Goal: Information Seeking & Learning: Learn about a topic

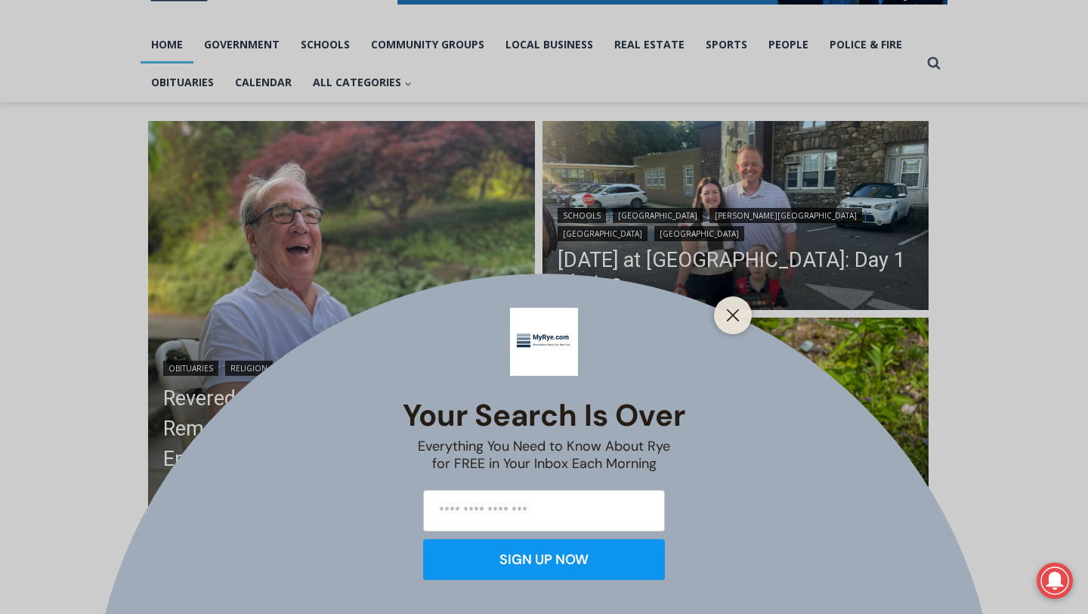
scroll to position [305, 0]
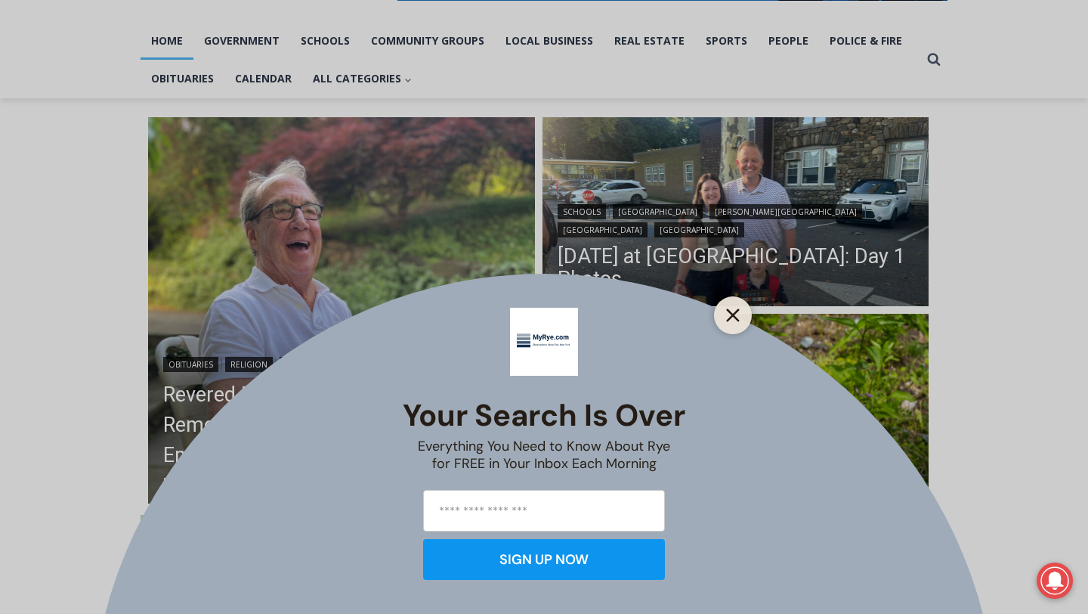
click at [728, 308] on icon "Close" at bounding box center [733, 315] width 14 height 14
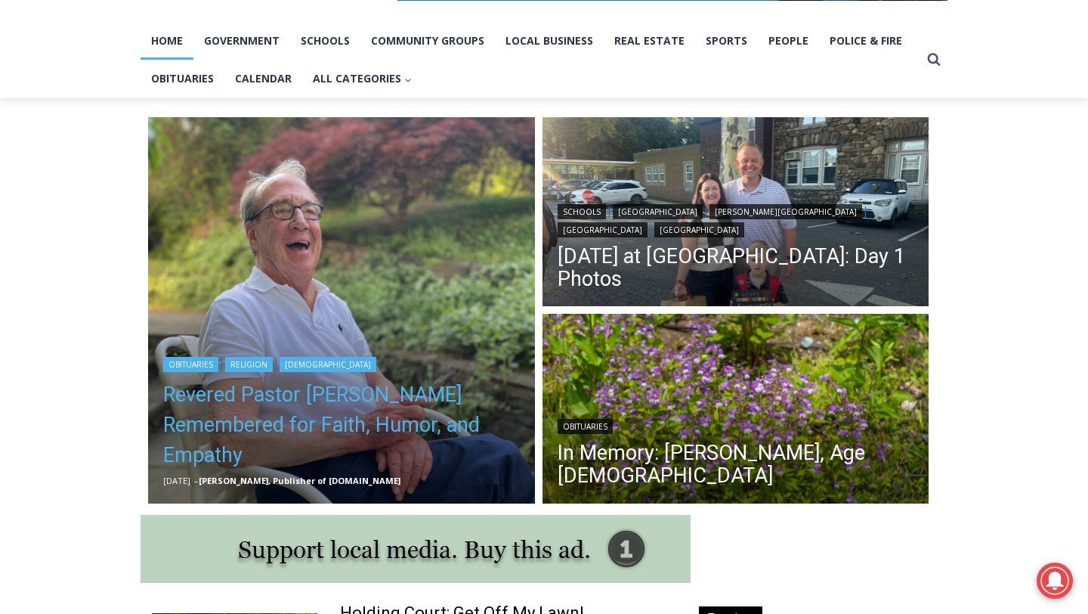
click at [328, 412] on link "Revered Pastor Donald Poole Jr. Remembered for Faith, Humor, and Empathy" at bounding box center [341, 424] width 357 height 91
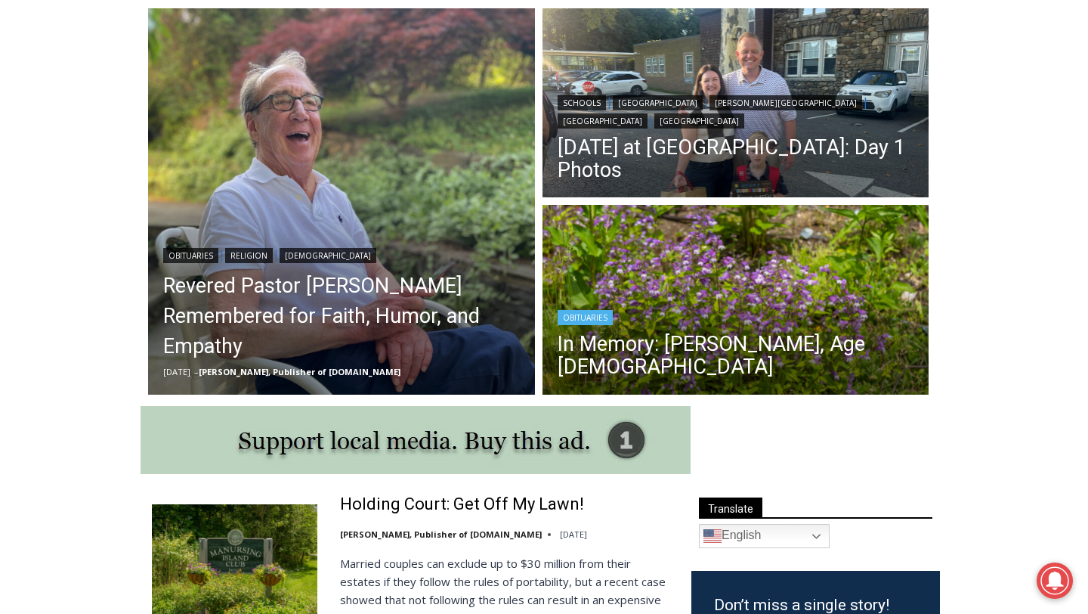
scroll to position [419, 0]
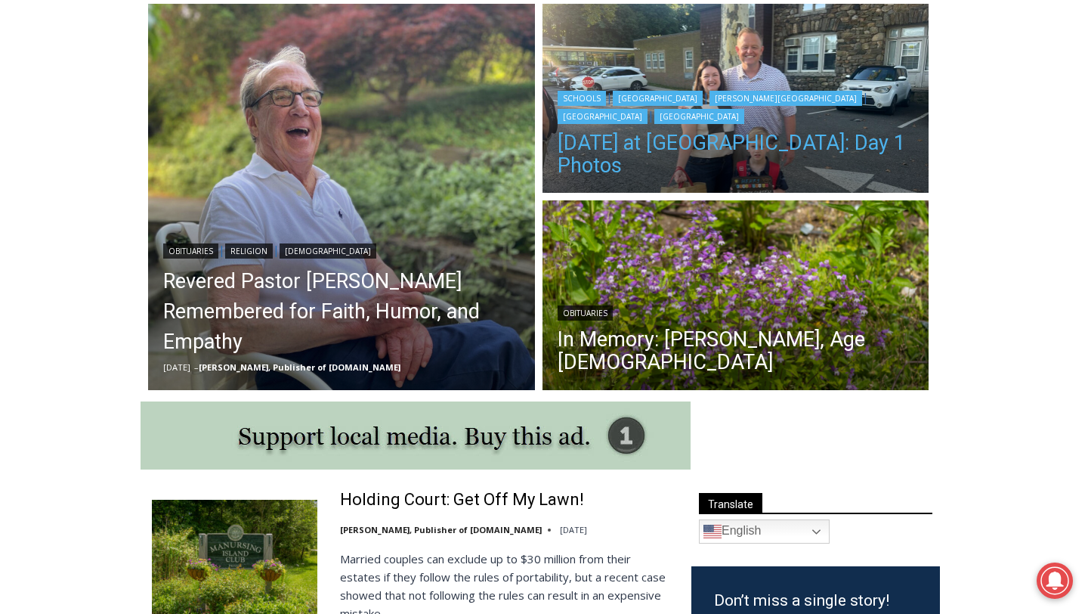
click at [697, 146] on link "First Day of School at Rye City Schools: Day 1 Photos" at bounding box center [736, 153] width 357 height 45
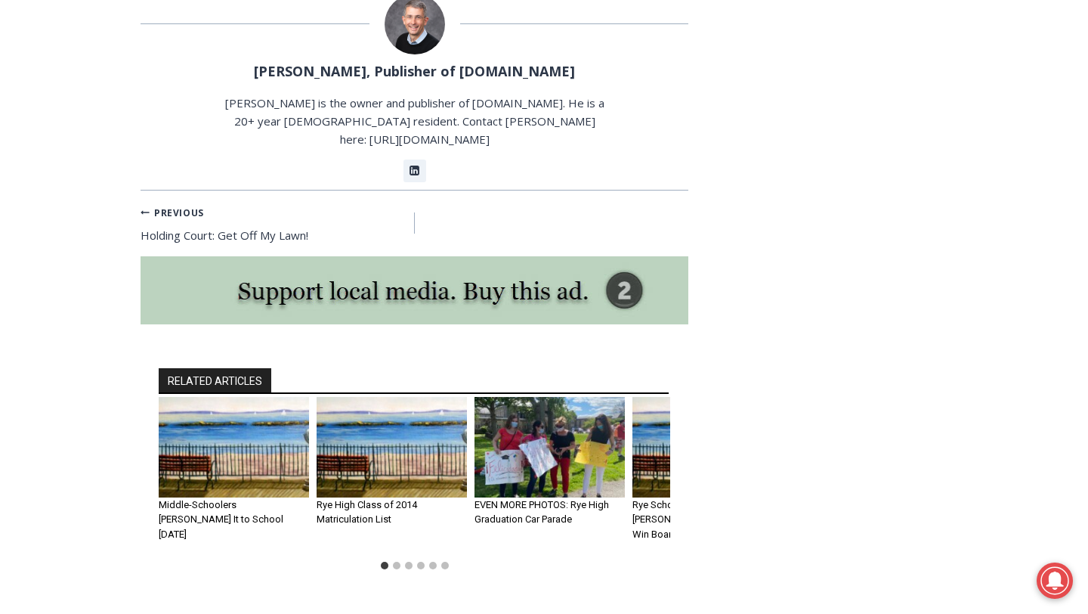
scroll to position [3384, 0]
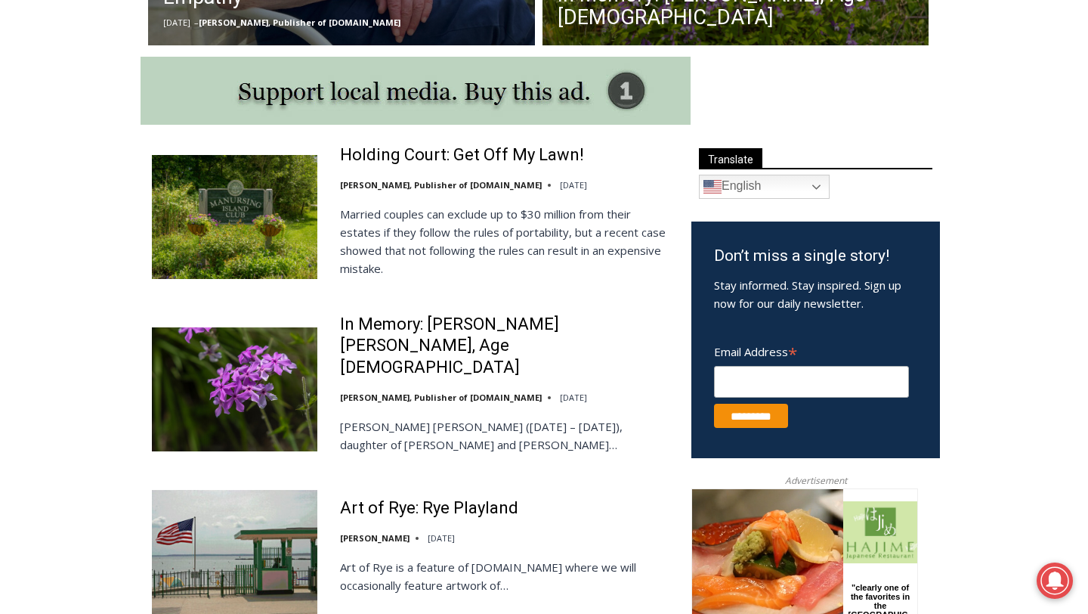
scroll to position [765, 0]
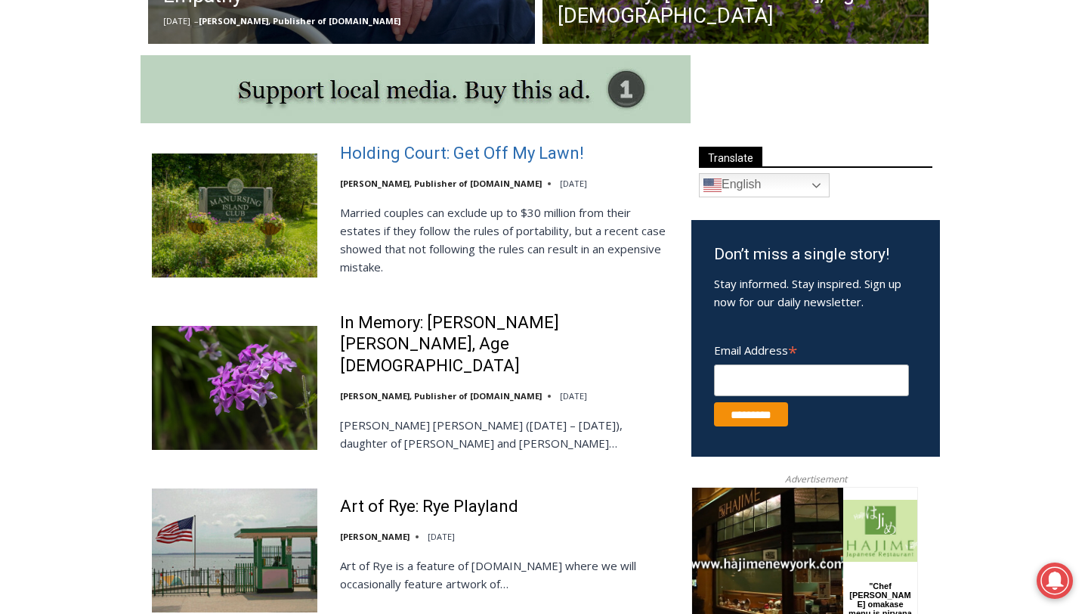
click at [422, 162] on link "Holding Court: Get Off My Lawn!" at bounding box center [462, 154] width 244 height 22
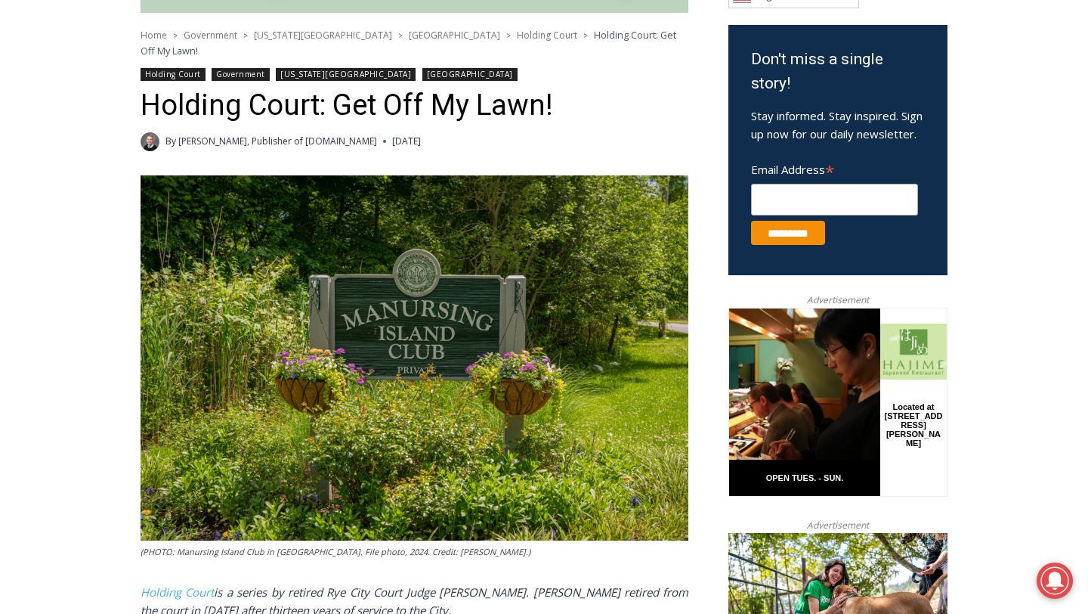
scroll to position [288, 0]
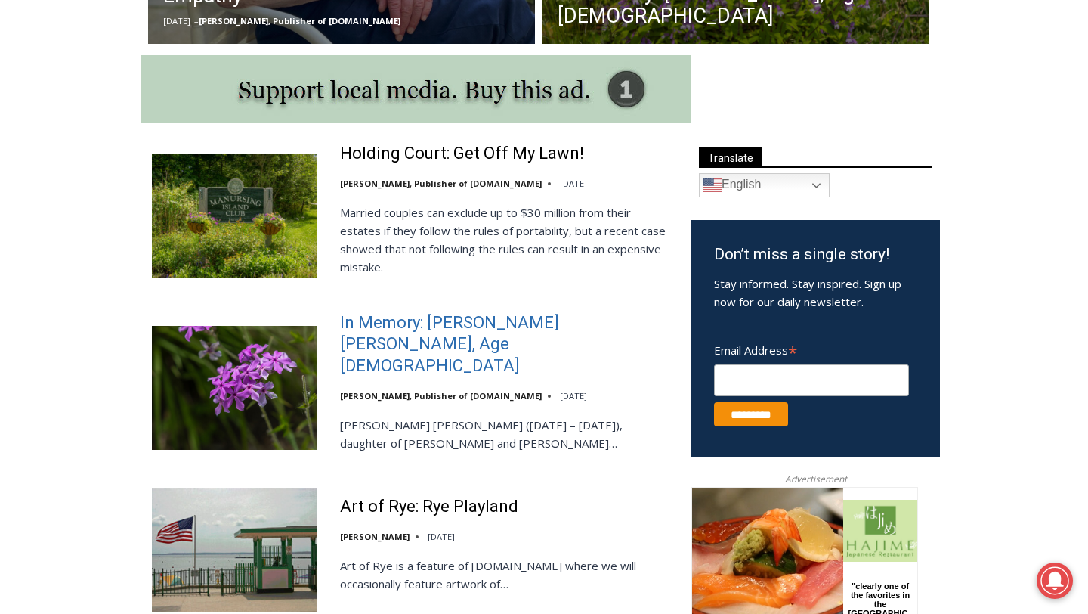
click at [584, 335] on link "In Memory: [PERSON_NAME] [PERSON_NAME], Age [DEMOGRAPHIC_DATA]" at bounding box center [506, 344] width 332 height 65
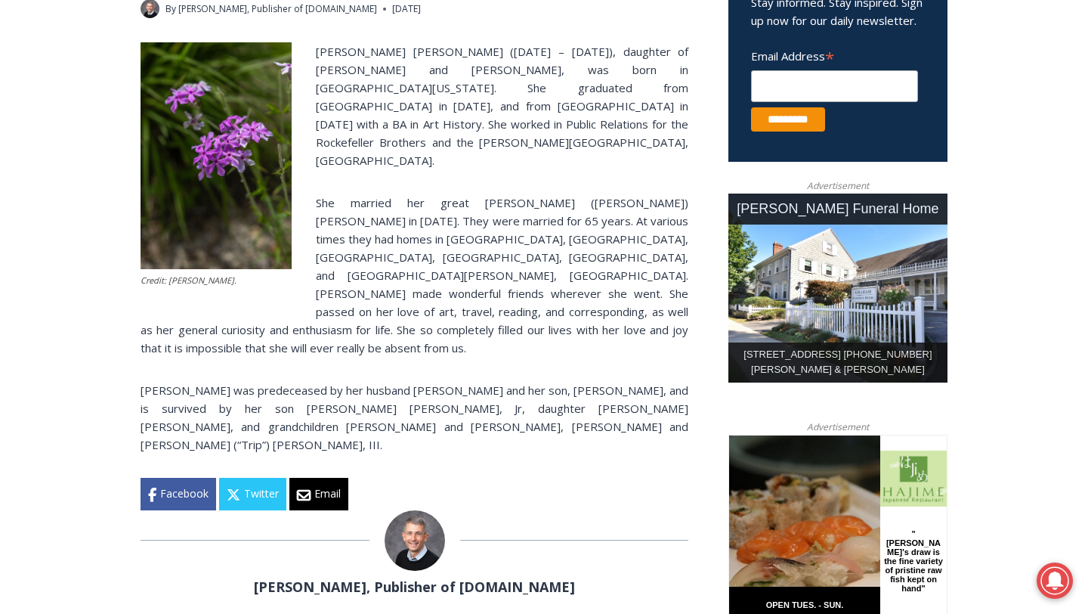
scroll to position [135, 0]
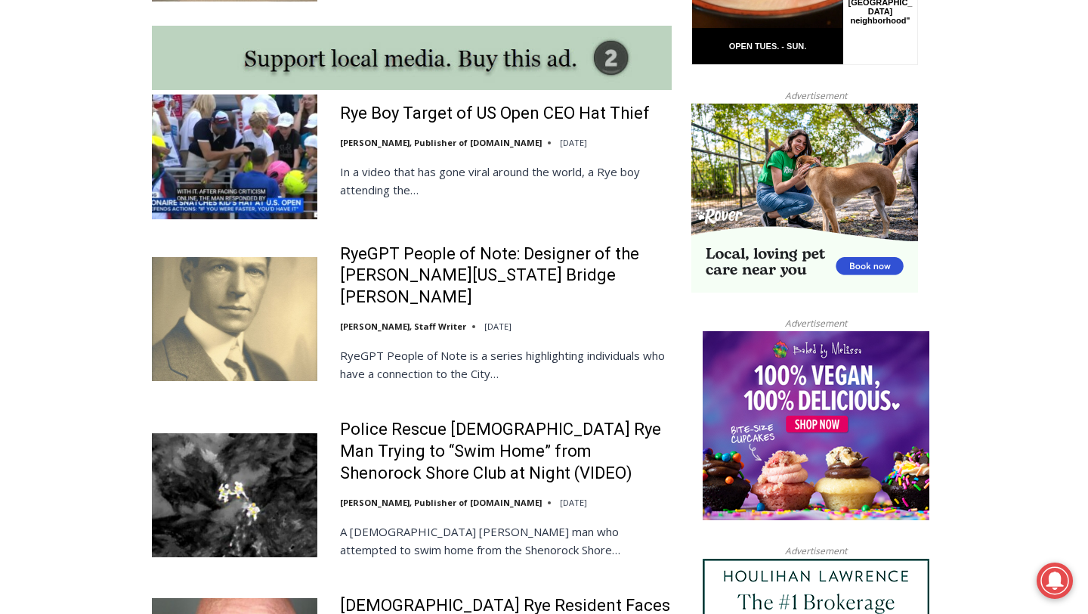
scroll to position [1376, 0]
